Goal: Task Accomplishment & Management: Complete application form

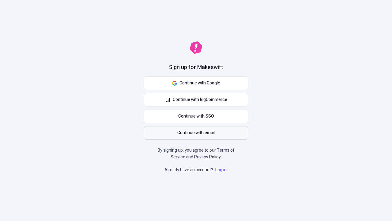
click at [196, 133] on span "Continue with email" at bounding box center [196, 132] width 37 height 7
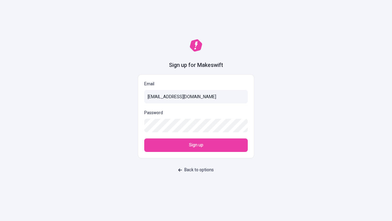
type input "[EMAIL_ADDRESS][DOMAIN_NAME]"
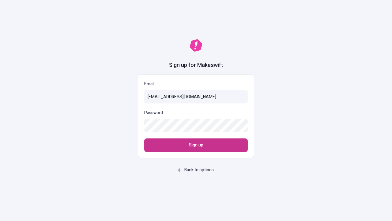
click at [196, 145] on span "Sign up" at bounding box center [196, 145] width 14 height 7
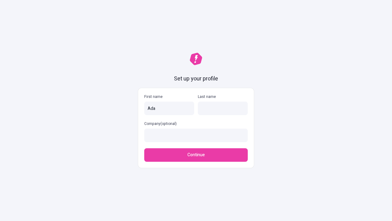
type input "Ada"
type input "Krajcik"
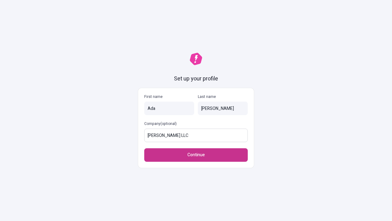
type input "Considine LLC"
click at [196, 151] on span "Continue" at bounding box center [196, 154] width 17 height 7
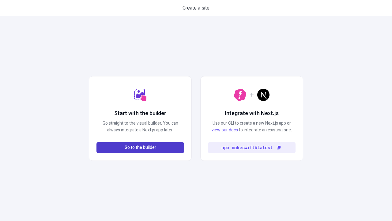
click at [140, 147] on span "Go to the builder" at bounding box center [141, 147] width 32 height 7
